Goal: Navigation & Orientation: Find specific page/section

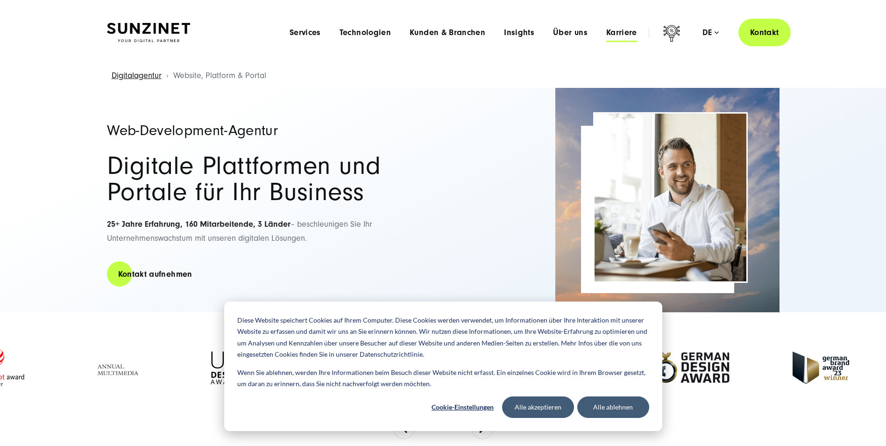
click at [622, 34] on span "Karriere" at bounding box center [621, 32] width 31 height 9
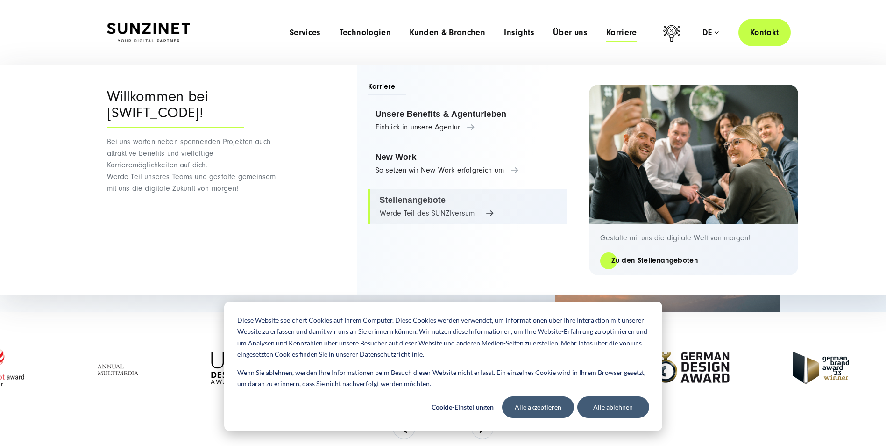
click at [391, 202] on link "Stellenangebote Werde Teil des SUNZIversum" at bounding box center [467, 207] width 199 height 36
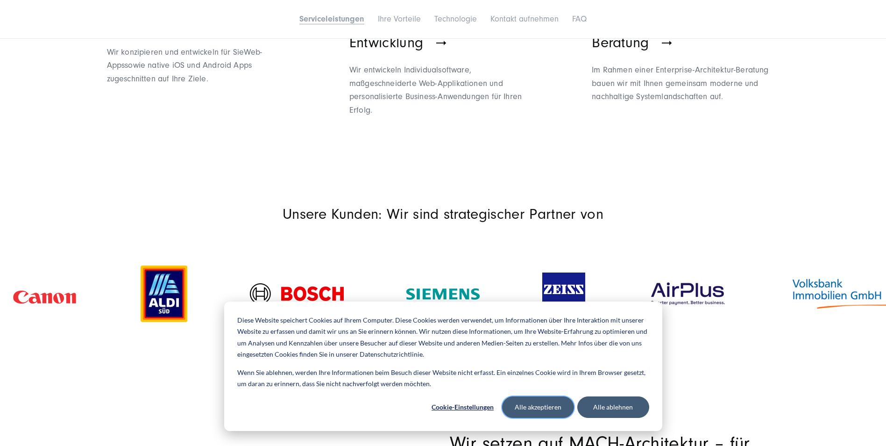
click at [553, 407] on button "Alle akzeptieren" at bounding box center [538, 406] width 72 height 21
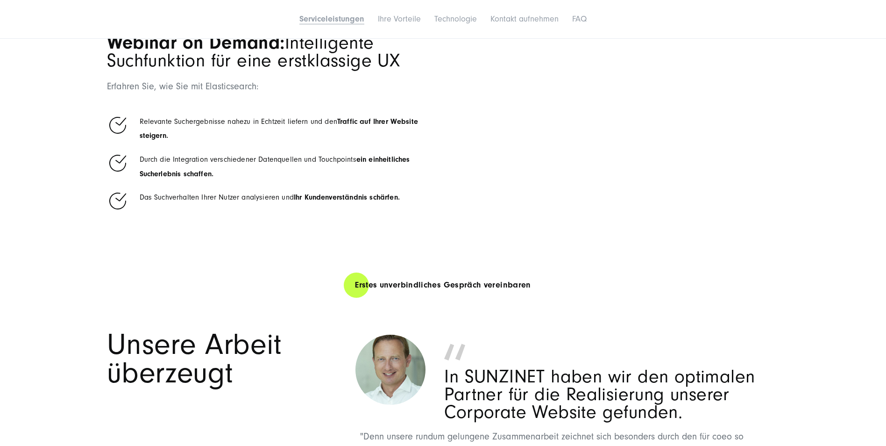
scroll to position [1682, 0]
